Goal: Contribute content

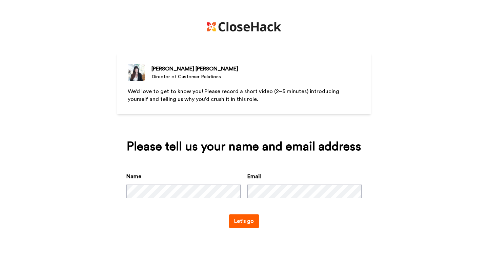
click at [246, 219] on button "Let's go" at bounding box center [244, 222] width 31 height 14
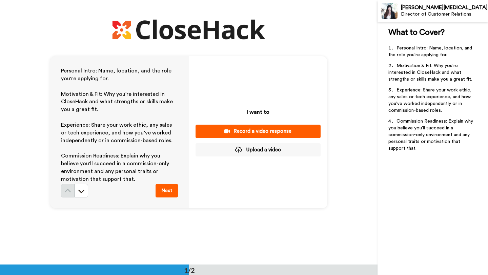
click at [250, 149] on button "Upload a video" at bounding box center [258, 149] width 125 height 13
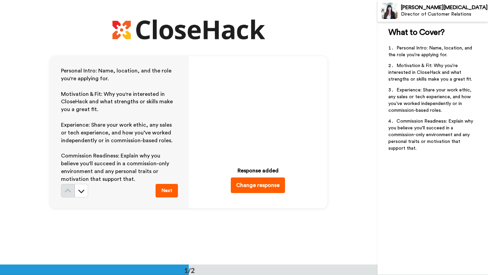
click at [170, 186] on button "Next" at bounding box center [167, 191] width 22 height 14
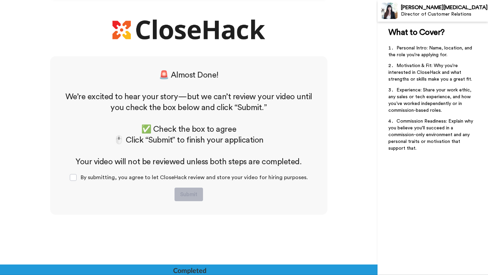
scroll to position [212, 0]
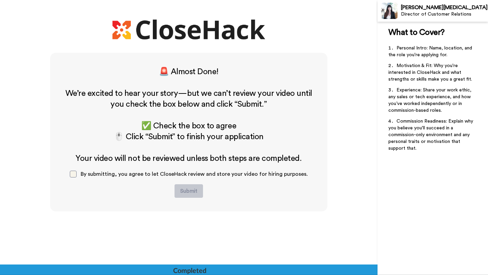
click at [77, 175] on span at bounding box center [73, 174] width 7 height 7
click at [189, 193] on button "Submit" at bounding box center [189, 191] width 28 height 14
